Goal: Check status: Check status

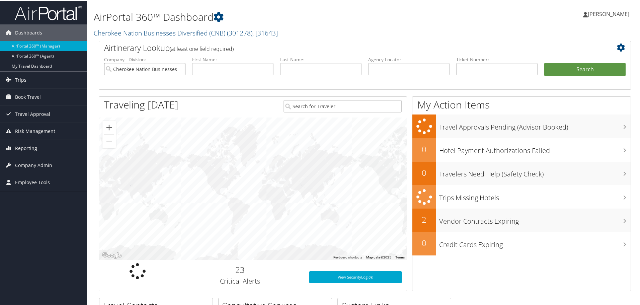
click at [177, 66] on input "Cherokee Nation Businesses Diversified (CNB)" at bounding box center [144, 68] width 81 height 12
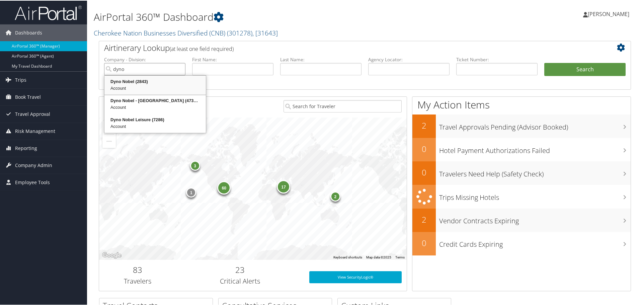
click at [133, 80] on div "Dyno Nobel (2843)" at bounding box center [154, 81] width 99 height 7
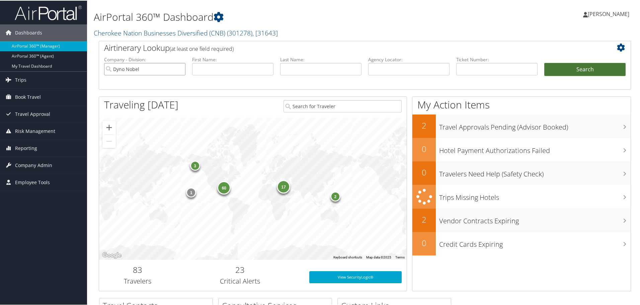
type input "Dyno Nobel"
click at [557, 66] on button "Search" at bounding box center [584, 68] width 81 height 13
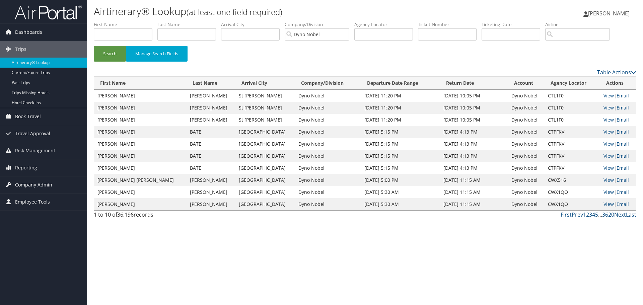
drag, startPoint x: 29, startPoint y: 182, endPoint x: 30, endPoint y: 186, distance: 3.9
click at [29, 183] on span "Company Admin" at bounding box center [33, 184] width 37 height 17
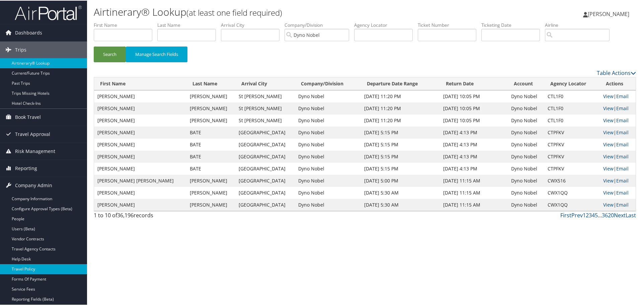
click at [33, 269] on link "Travel Policy" at bounding box center [43, 268] width 87 height 10
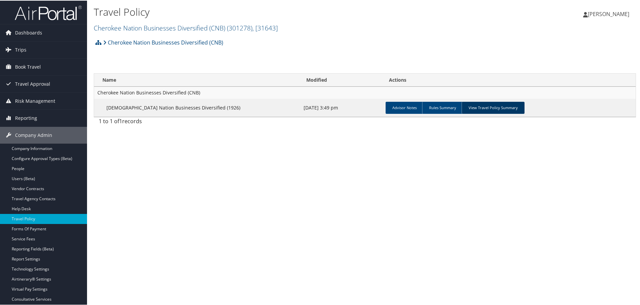
click at [491, 107] on link "View Travel Policy Summary" at bounding box center [493, 107] width 63 height 12
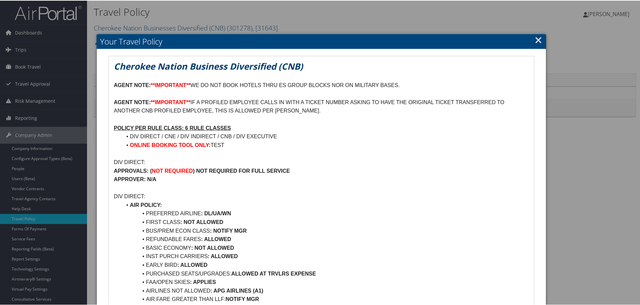
click at [535, 42] on link "×" at bounding box center [539, 38] width 8 height 13
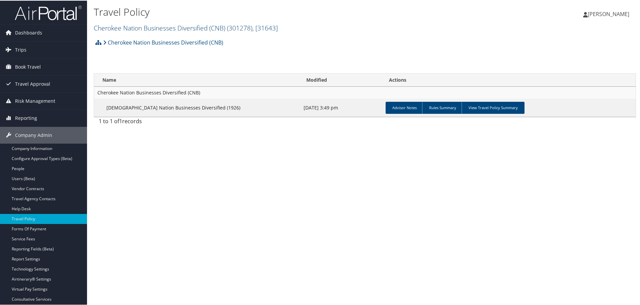
click at [167, 30] on link "Cherokee Nation Businesses Diversified (CNB) ( 301278 ) , [ 31643 ]" at bounding box center [186, 27] width 184 height 9
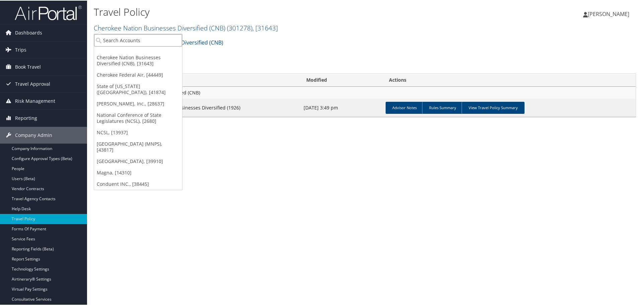
click at [137, 42] on input "search" at bounding box center [138, 39] width 88 height 12
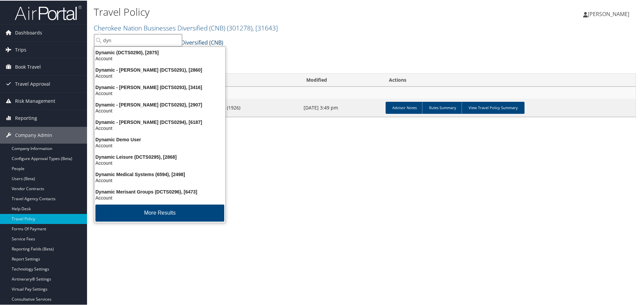
type input "dyno"
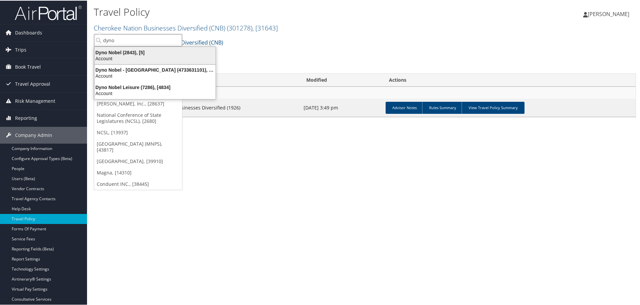
click at [140, 50] on div "Dyno Nobel (2843), [5]" at bounding box center [154, 52] width 129 height 6
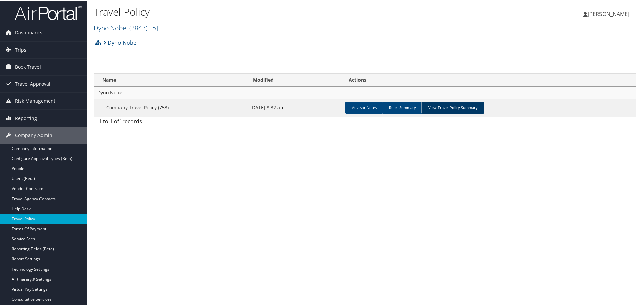
click at [456, 104] on link "View Travel Policy Summary" at bounding box center [452, 107] width 63 height 12
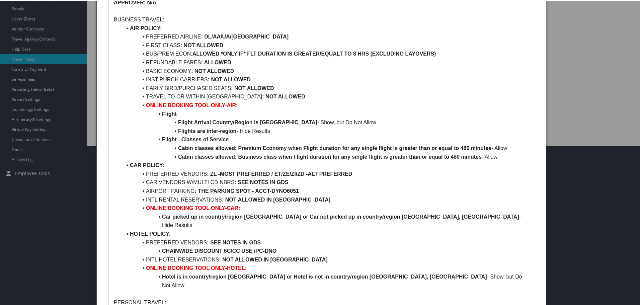
scroll to position [109, 0]
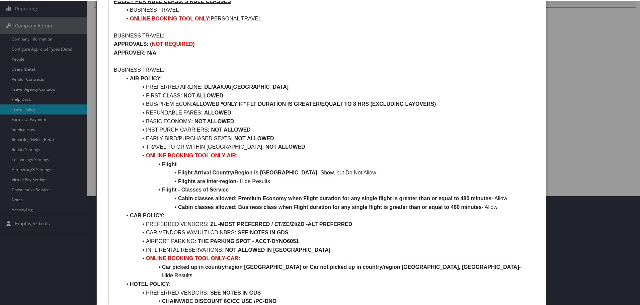
click at [30, 37] on div at bounding box center [321, 152] width 643 height 305
click at [37, 153] on div at bounding box center [321, 152] width 643 height 305
click at [37, 150] on div at bounding box center [321, 152] width 643 height 305
click at [32, 149] on div at bounding box center [321, 152] width 643 height 305
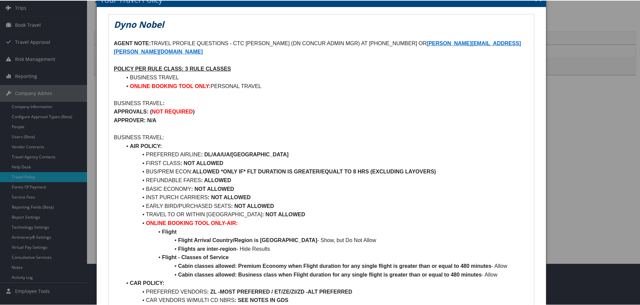
scroll to position [0, 0]
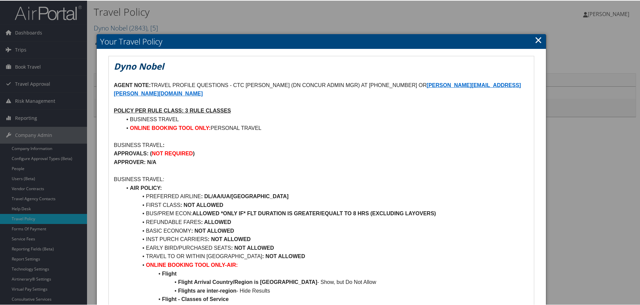
click at [538, 39] on link "×" at bounding box center [539, 38] width 8 height 13
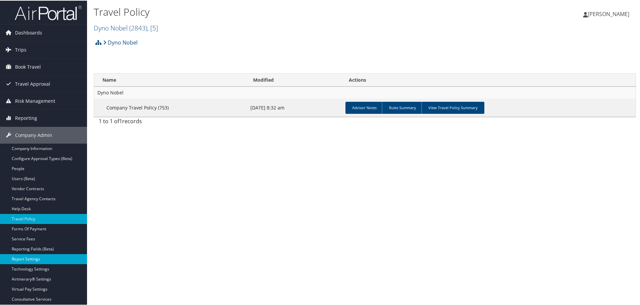
click at [27, 259] on link "Report Settings" at bounding box center [43, 258] width 87 height 10
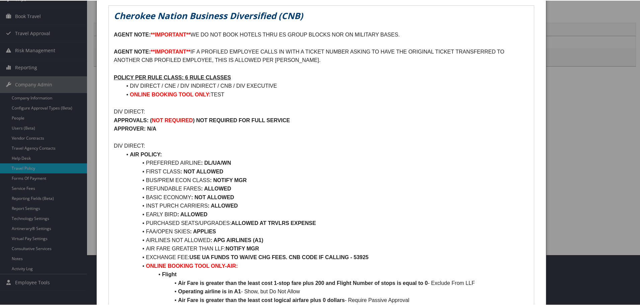
scroll to position [67, 0]
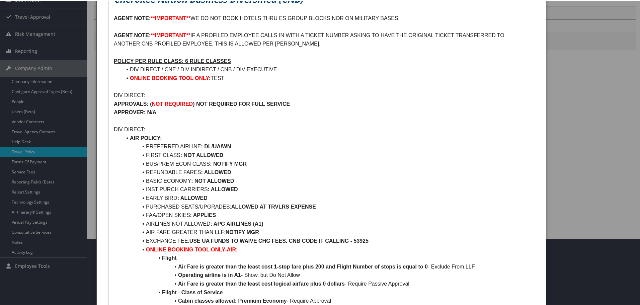
click at [252, 162] on li "BUS/PREM ECON CLASS : NOTIFY MGR" at bounding box center [325, 163] width 407 height 9
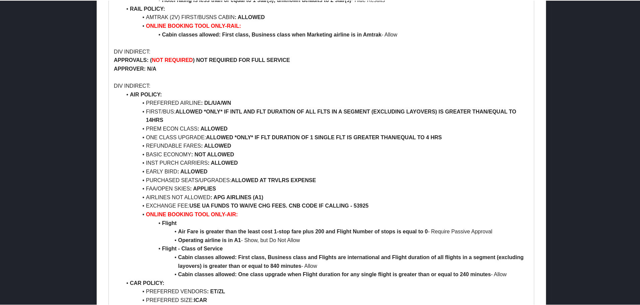
scroll to position [971, 0]
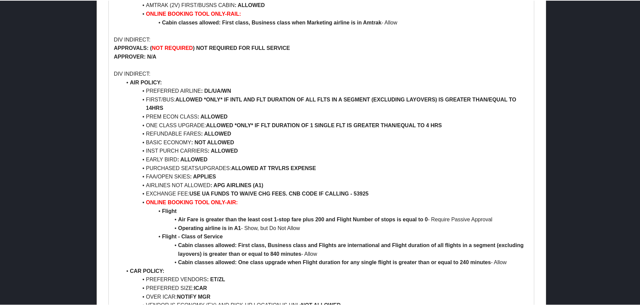
click at [230, 116] on li "PREM ECON CLASS : ALLOWED" at bounding box center [325, 116] width 407 height 9
click at [229, 115] on li "PREM ECON CLASS : ALLOWED" at bounding box center [325, 116] width 407 height 9
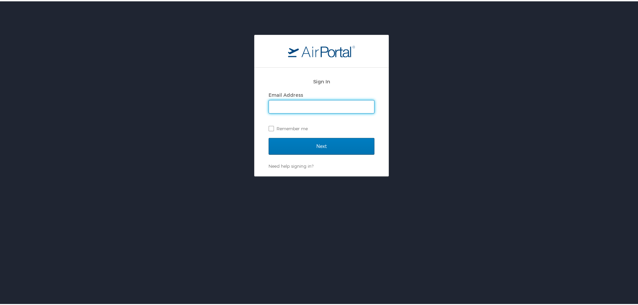
type input "[EMAIL_ADDRESS][PERSON_NAME][DOMAIN_NAME]"
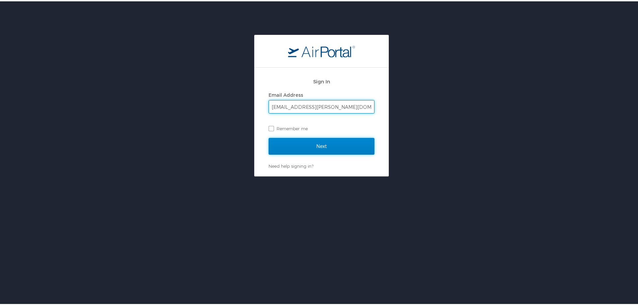
click at [328, 141] on input "Next" at bounding box center [321, 145] width 106 height 17
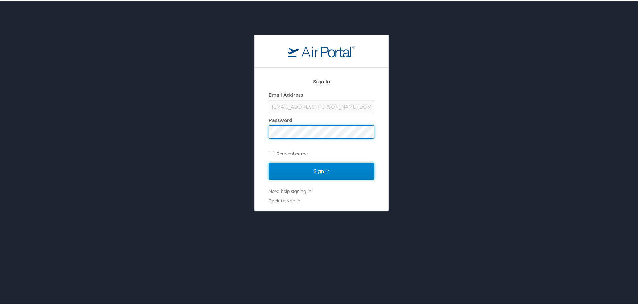
click at [312, 174] on input "Sign In" at bounding box center [321, 170] width 106 height 17
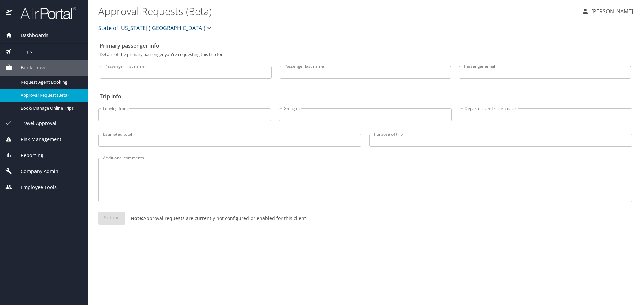
click at [127, 28] on span "State of Louisiana (SOLA)" at bounding box center [151, 27] width 107 height 9
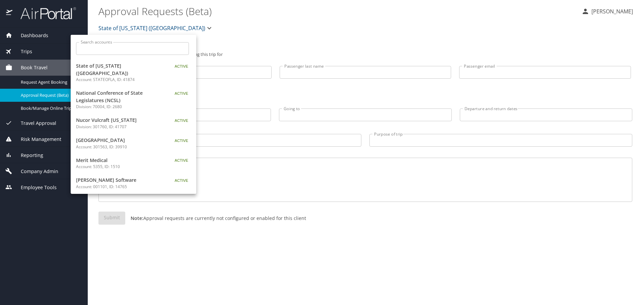
click at [107, 55] on div "Search accounts Search accounts" at bounding box center [133, 47] width 124 height 25
click at [120, 49] on input "Search accounts" at bounding box center [134, 48] width 108 height 13
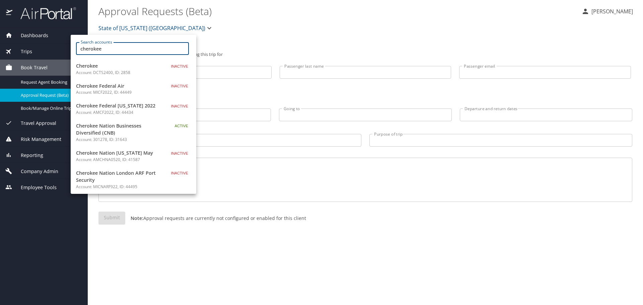
type input "cherokee"
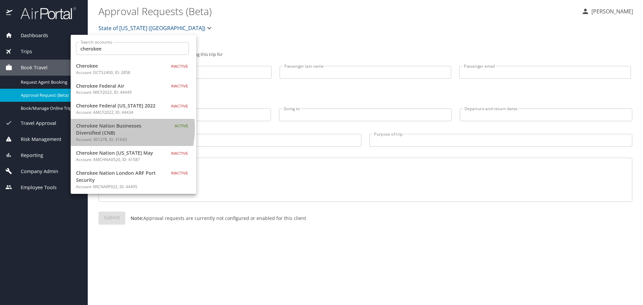
click at [100, 128] on span "Cherokee Nation Businesses Diversified (CNB)" at bounding box center [118, 129] width 84 height 14
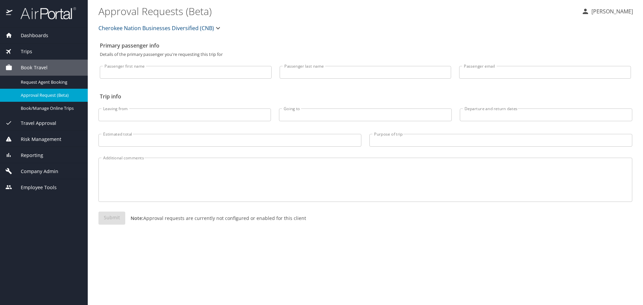
click at [40, 156] on span "Reporting" at bounding box center [27, 155] width 31 height 7
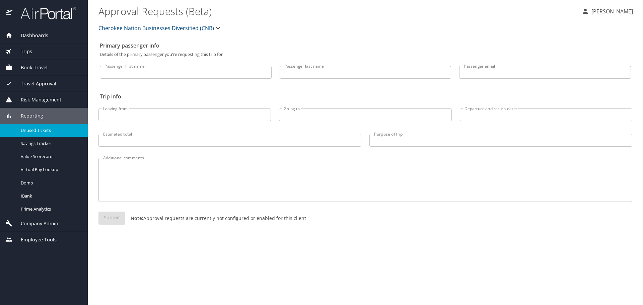
click at [36, 130] on span "Unused Tickets" at bounding box center [50, 130] width 59 height 6
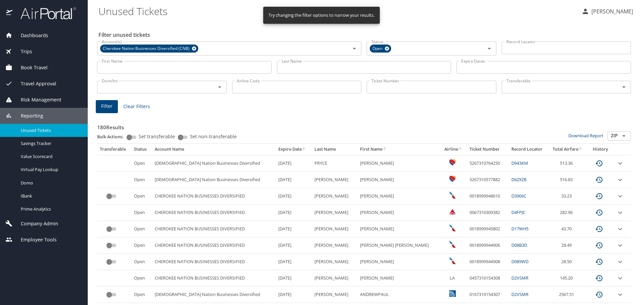
click at [383, 88] on input "Ticket Number" at bounding box center [432, 87] width 130 height 13
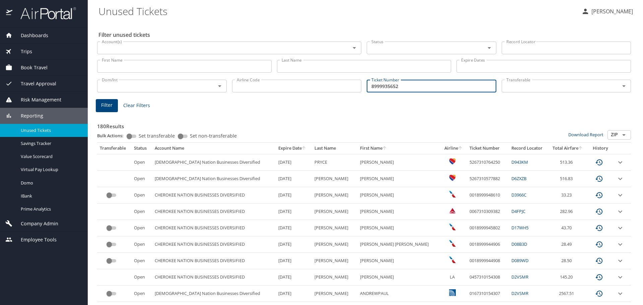
click at [111, 105] on span "Filter" at bounding box center [106, 105] width 11 height 8
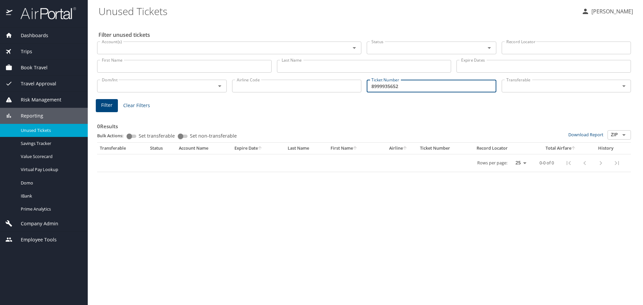
click at [369, 88] on input "8999935652" at bounding box center [432, 86] width 130 height 13
click at [447, 91] on input "0018999935652" at bounding box center [432, 86] width 130 height 13
type input "0018999935652"
click at [108, 106] on span "Filter" at bounding box center [106, 105] width 11 height 8
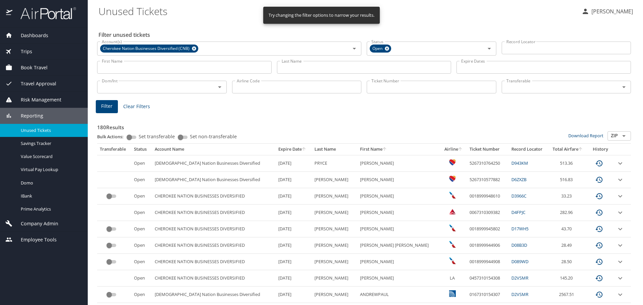
click at [398, 83] on input "Ticket Number" at bounding box center [432, 87] width 130 height 13
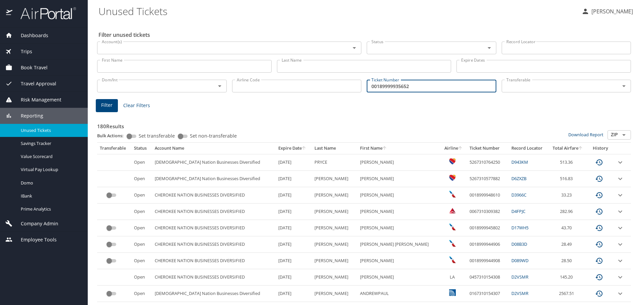
click at [109, 108] on span "Filter" at bounding box center [106, 105] width 11 height 8
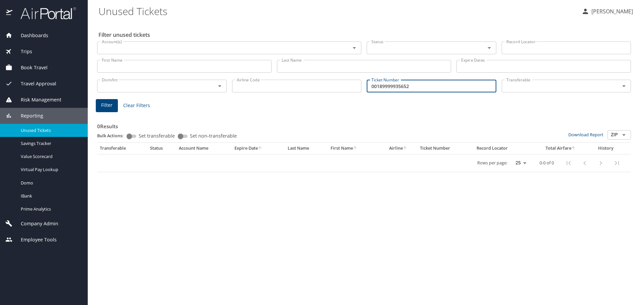
drag, startPoint x: 424, startPoint y: 86, endPoint x: 349, endPoint y: 92, distance: 75.2
click at [349, 92] on div "Dom/Int Dom/Int Airline Code Airline Code Ticket Number 00189999935652 Ticket N…" at bounding box center [363, 85] width 539 height 22
click at [106, 109] on span "Filter" at bounding box center [106, 105] width 11 height 8
drag, startPoint x: 418, startPoint y: 87, endPoint x: 359, endPoint y: 90, distance: 60.0
click at [359, 90] on div "Dom/Int Dom/Int Airline Code Airline Code Ticket Number 8999935652 Ticket Numbe…" at bounding box center [363, 85] width 539 height 22
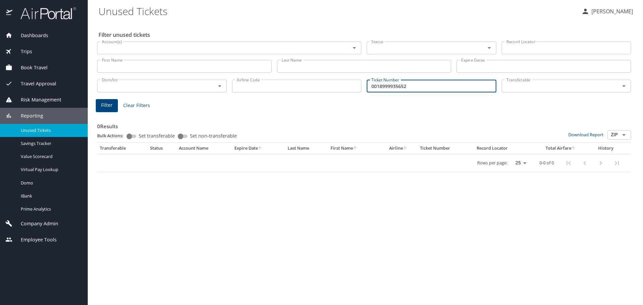
type input "0018999935652"
click at [107, 106] on span "Filter" at bounding box center [106, 105] width 11 height 8
